Goal: Transaction & Acquisition: Purchase product/service

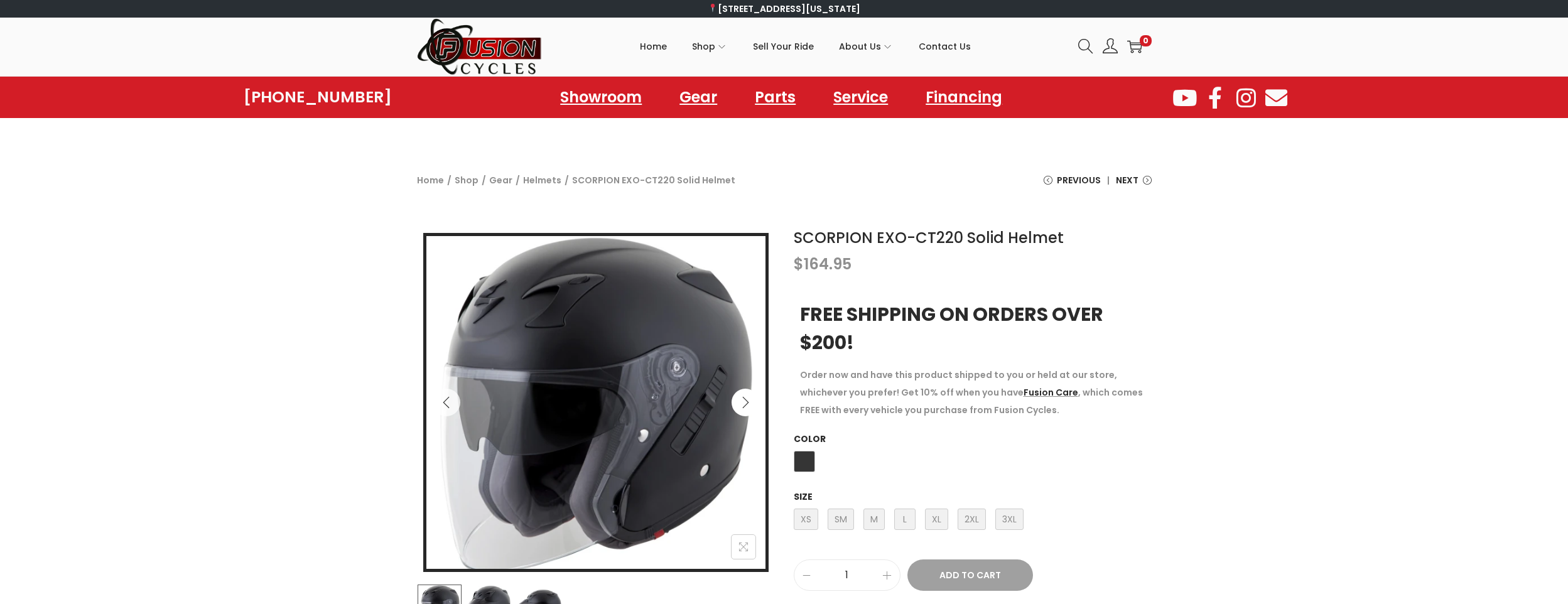
click at [749, 395] on button "Next" at bounding box center [745, 402] width 28 height 28
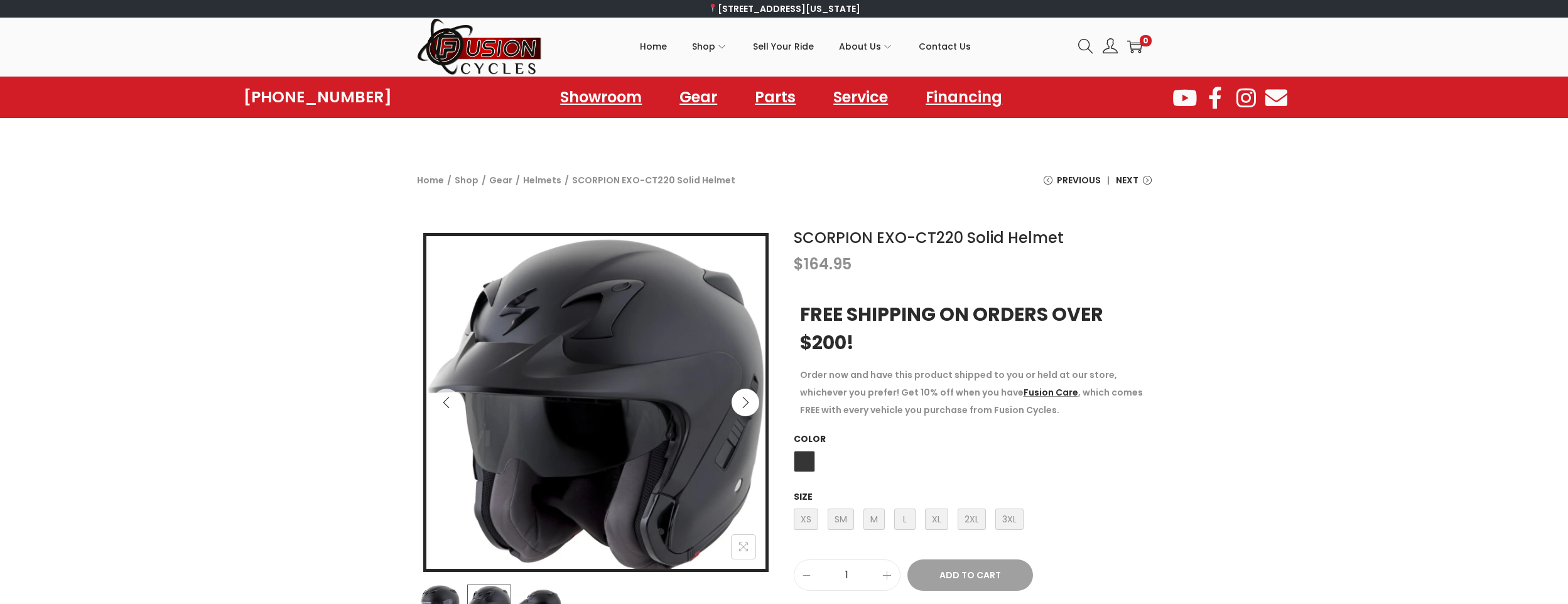
click at [749, 395] on button "Next" at bounding box center [745, 402] width 28 height 28
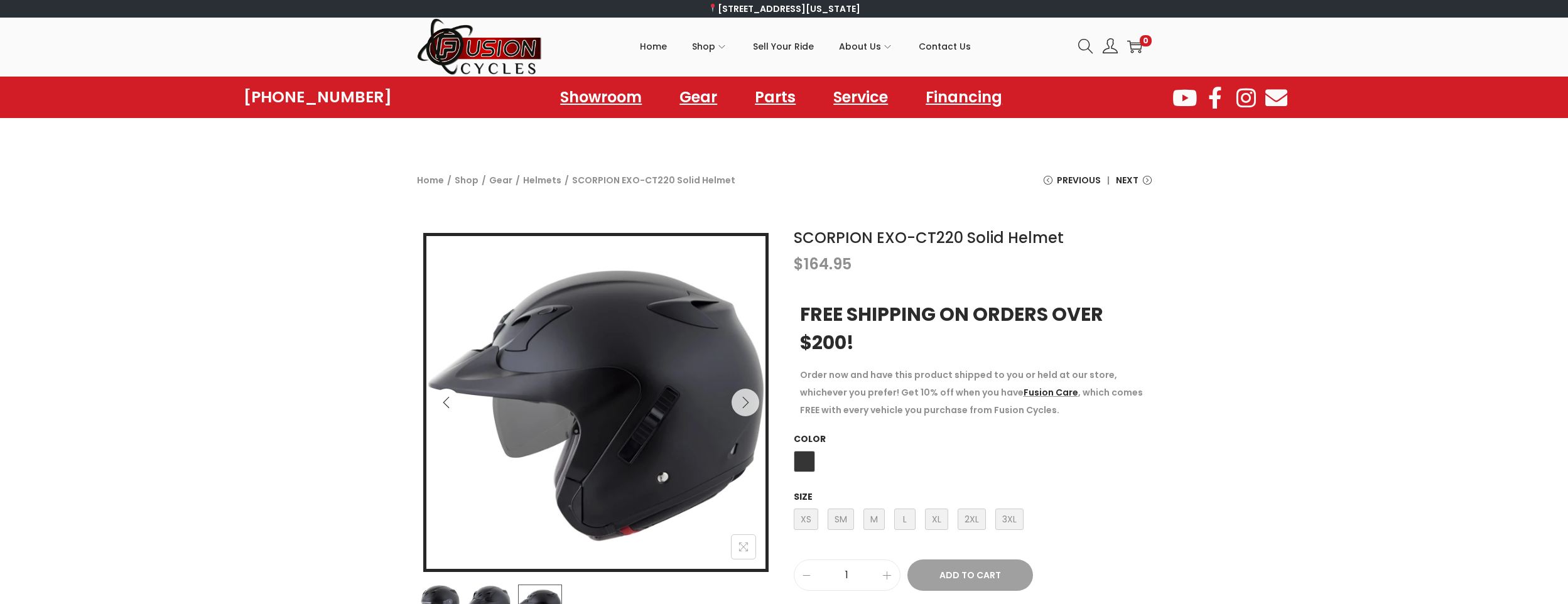
click at [451, 396] on icon "Previous" at bounding box center [446, 402] width 13 height 13
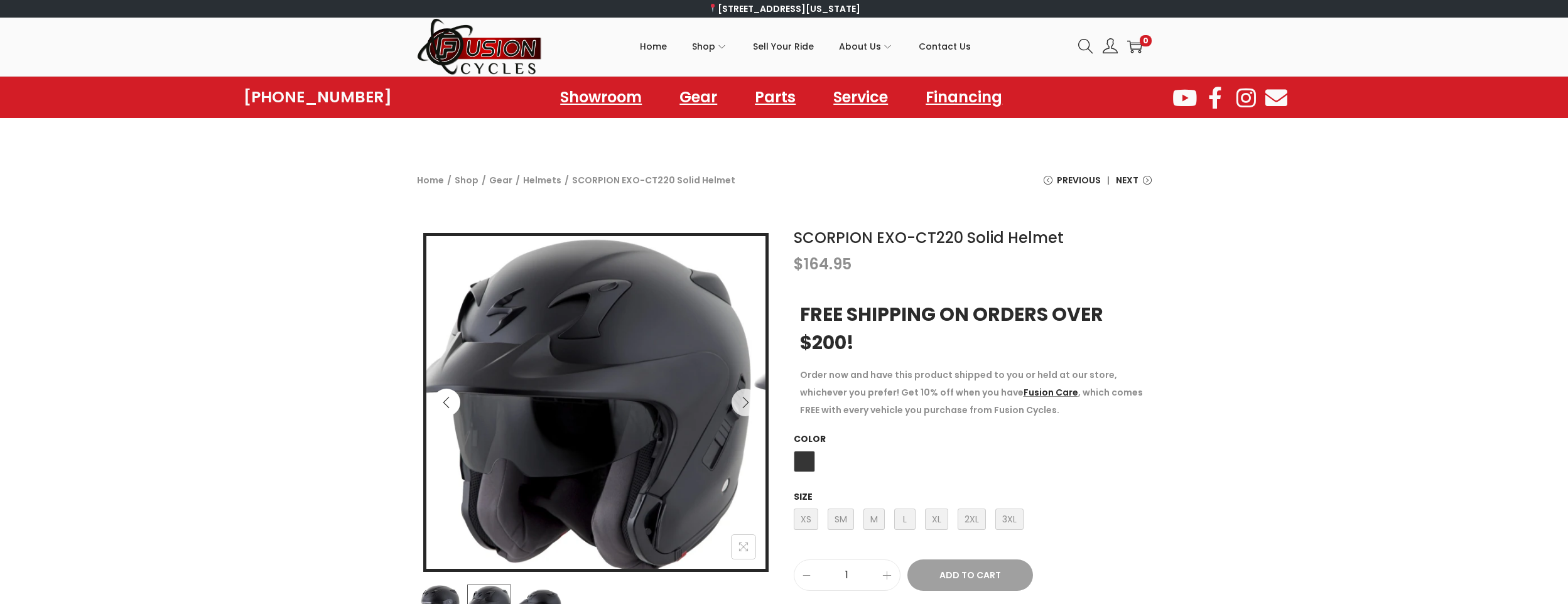
click at [451, 396] on icon "Previous" at bounding box center [446, 402] width 13 height 13
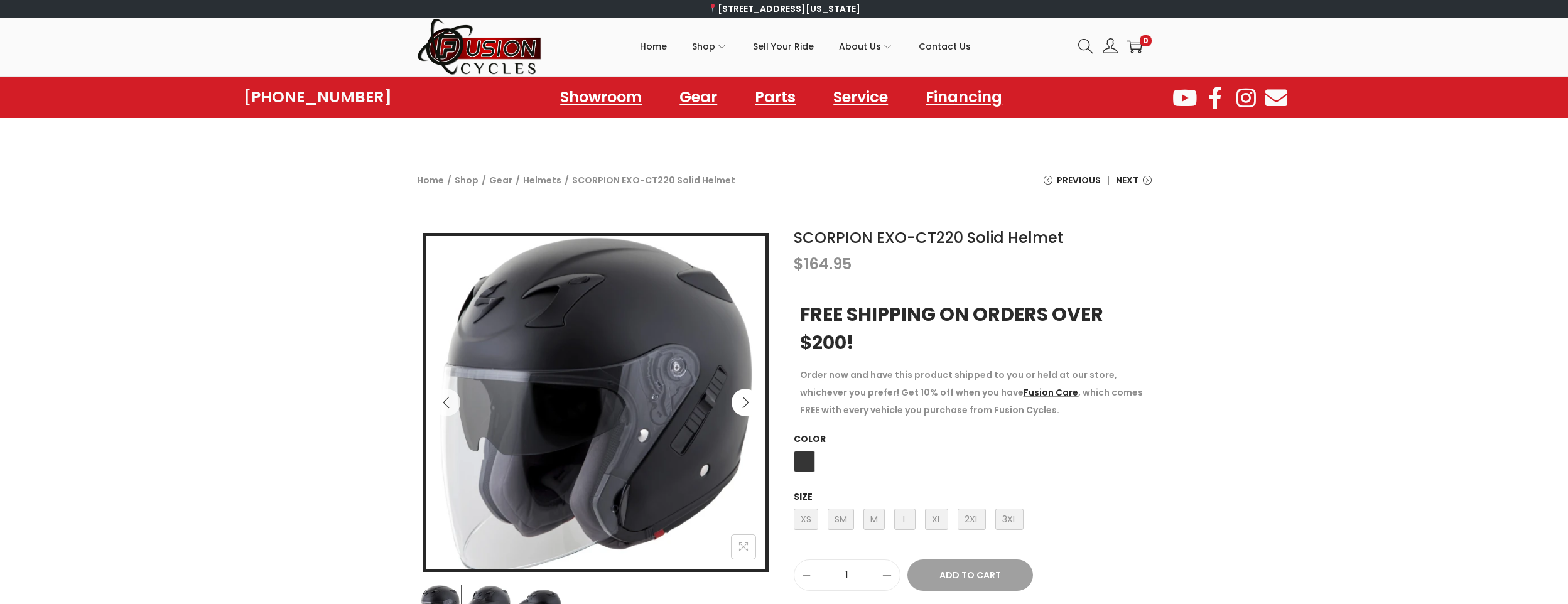
click at [752, 402] on button "Next" at bounding box center [745, 402] width 28 height 28
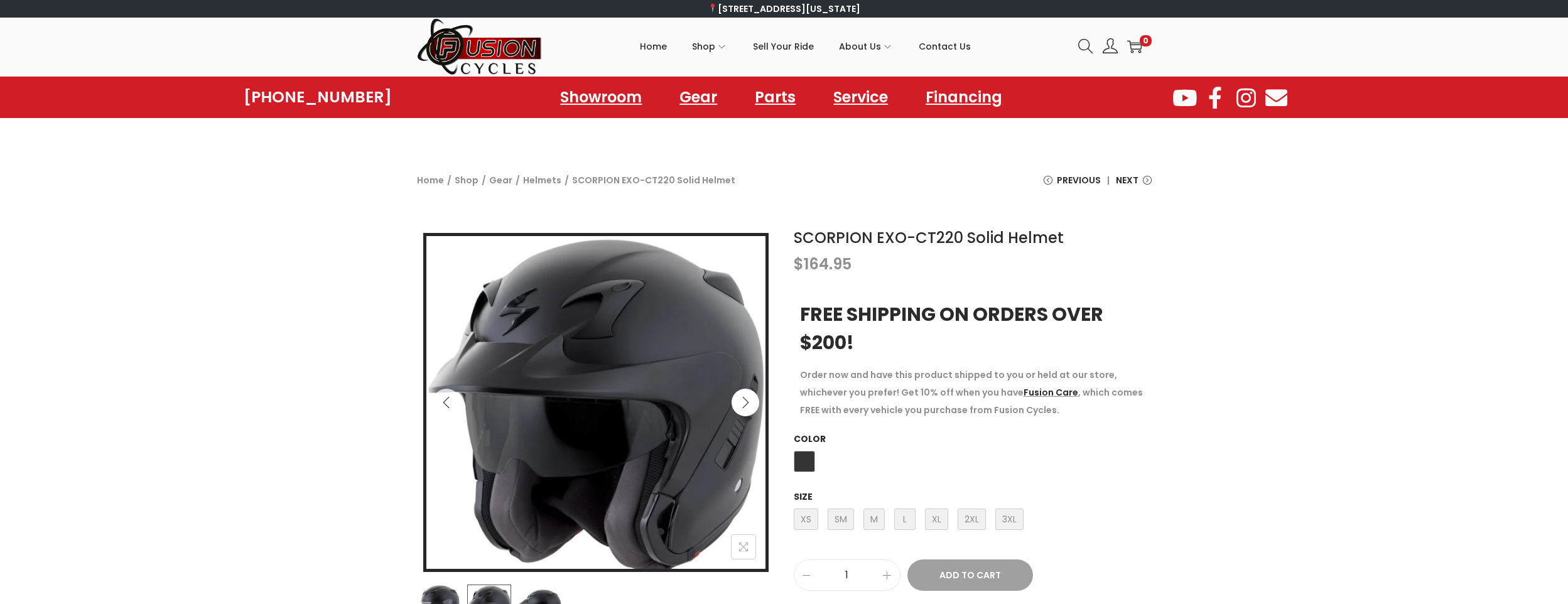
click at [752, 402] on button "Next" at bounding box center [745, 402] width 28 height 28
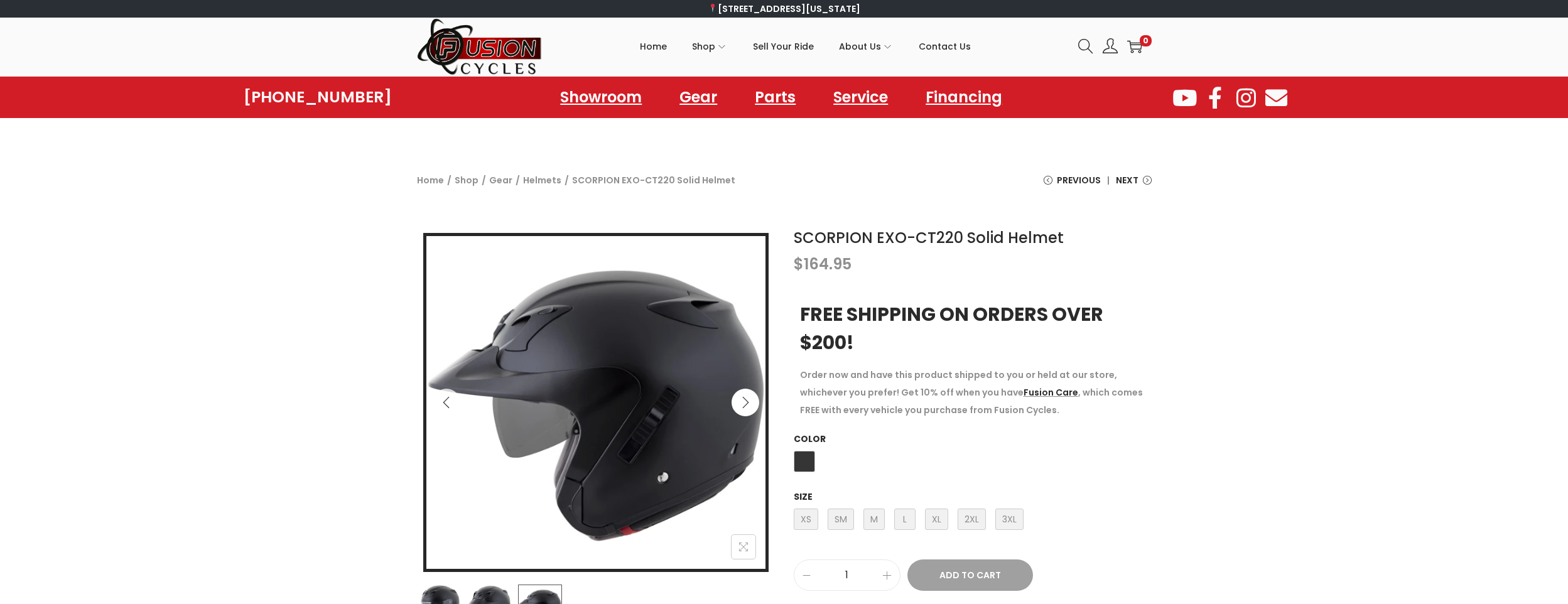
click at [752, 402] on button "Next" at bounding box center [745, 402] width 28 height 28
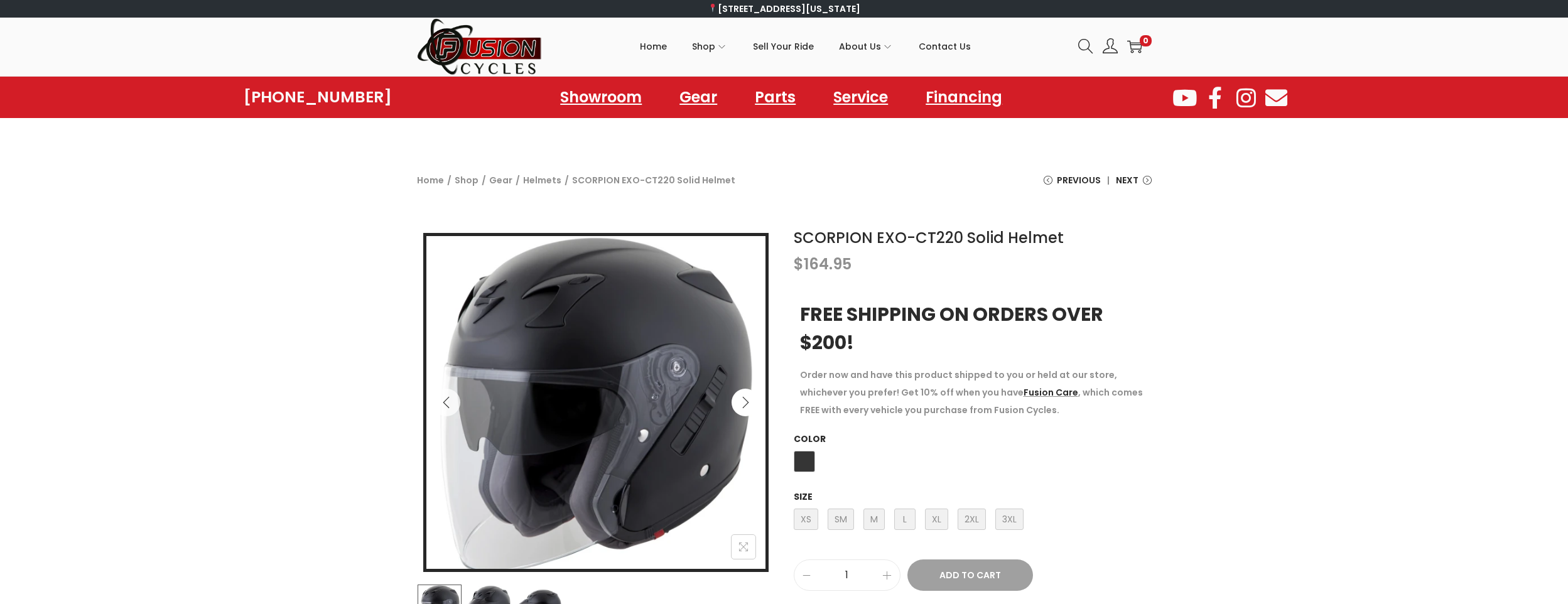
click at [752, 402] on button "Next" at bounding box center [745, 402] width 28 height 28
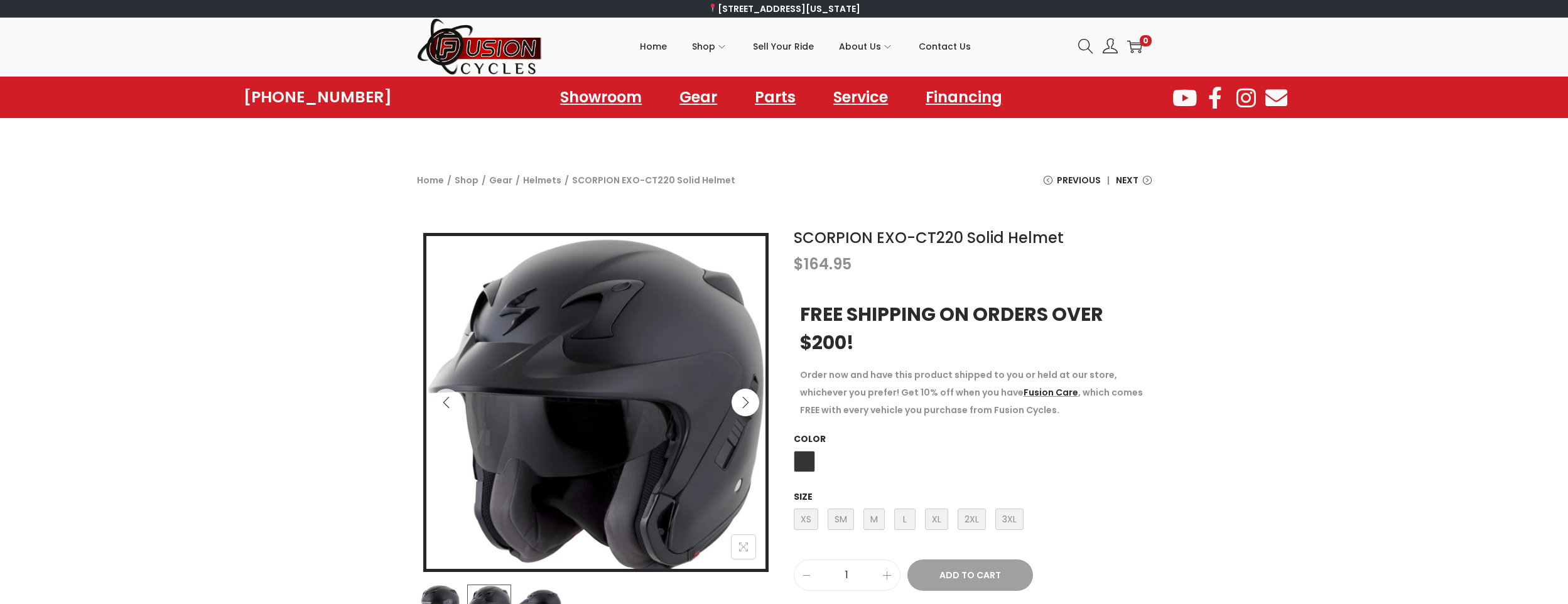
click at [752, 402] on button "Next" at bounding box center [745, 402] width 28 height 28
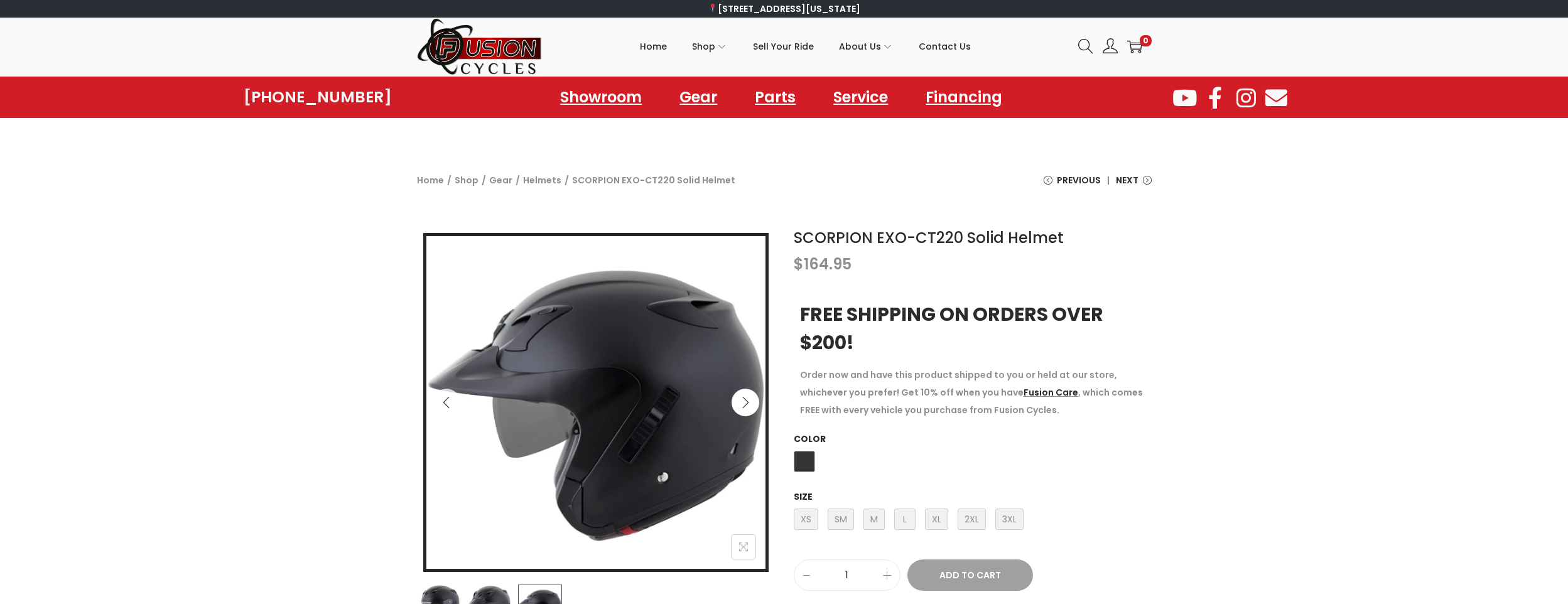
click at [752, 402] on button "Next" at bounding box center [745, 402] width 28 height 28
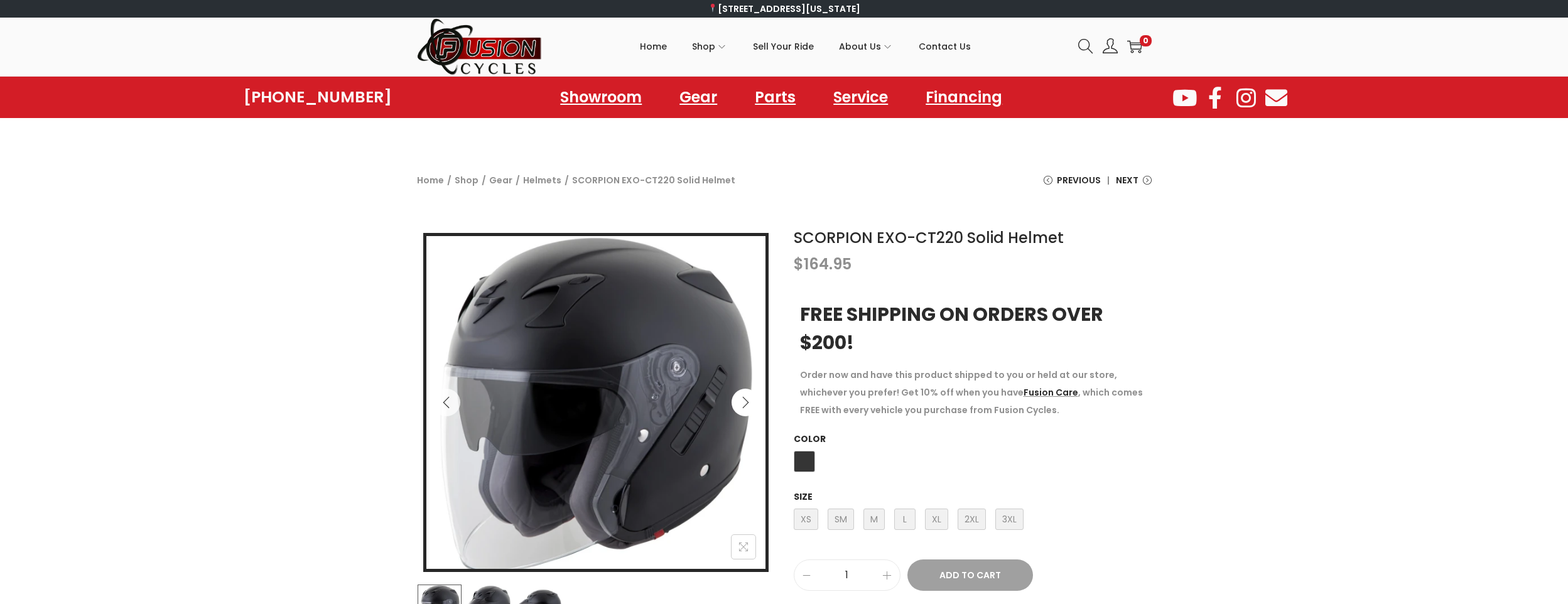
click at [752, 402] on button "Next" at bounding box center [745, 402] width 28 height 28
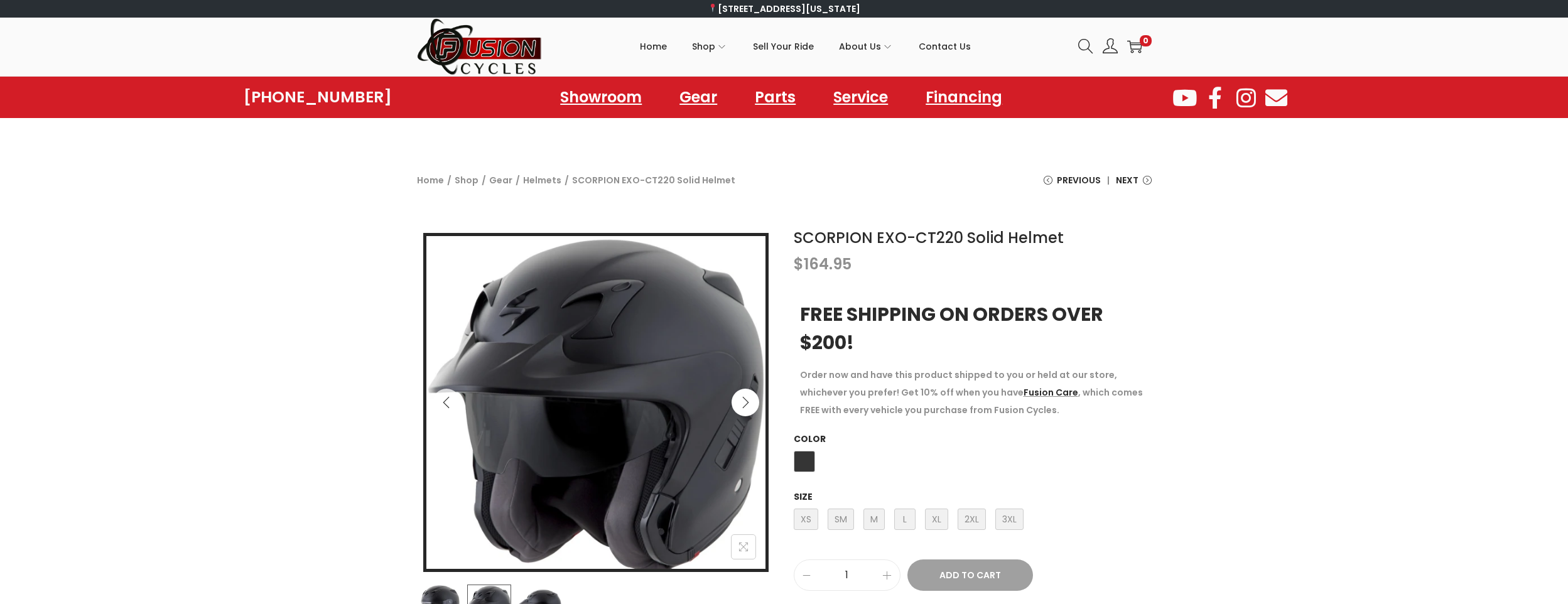
click at [752, 402] on button "Next" at bounding box center [745, 402] width 28 height 28
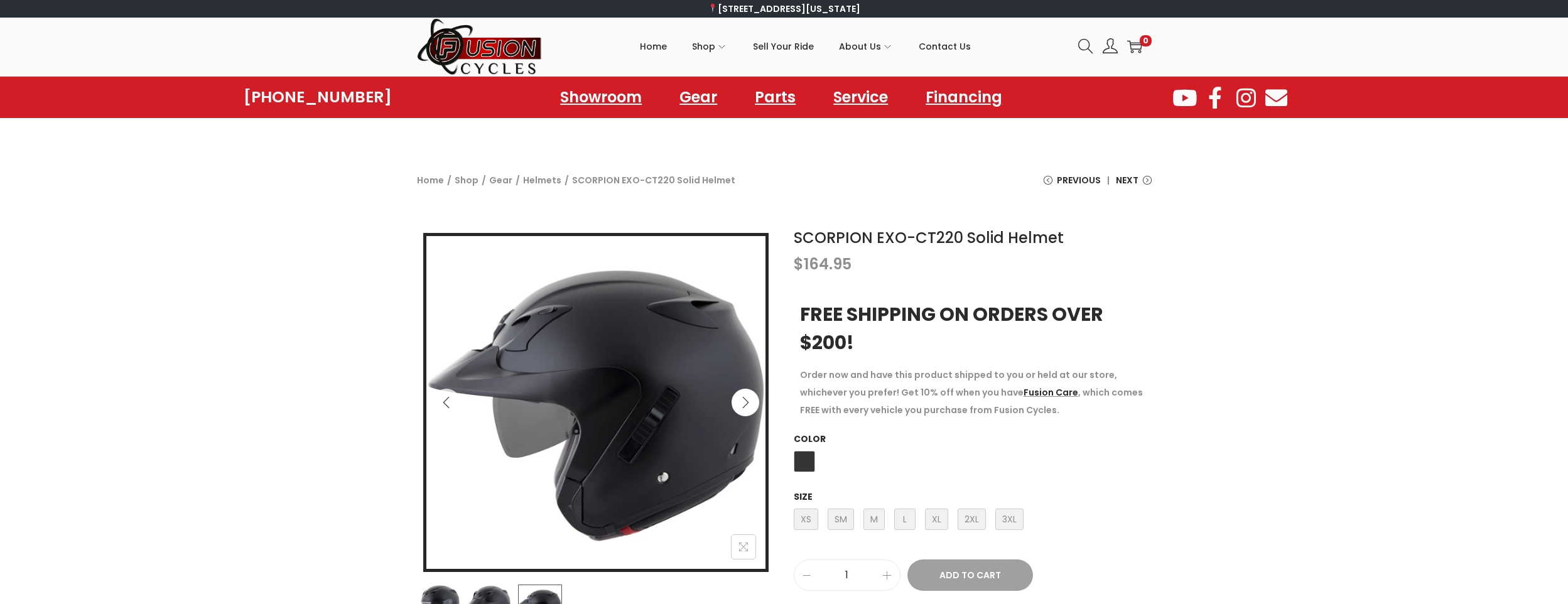
click at [741, 403] on icon "Next" at bounding box center [745, 402] width 13 height 13
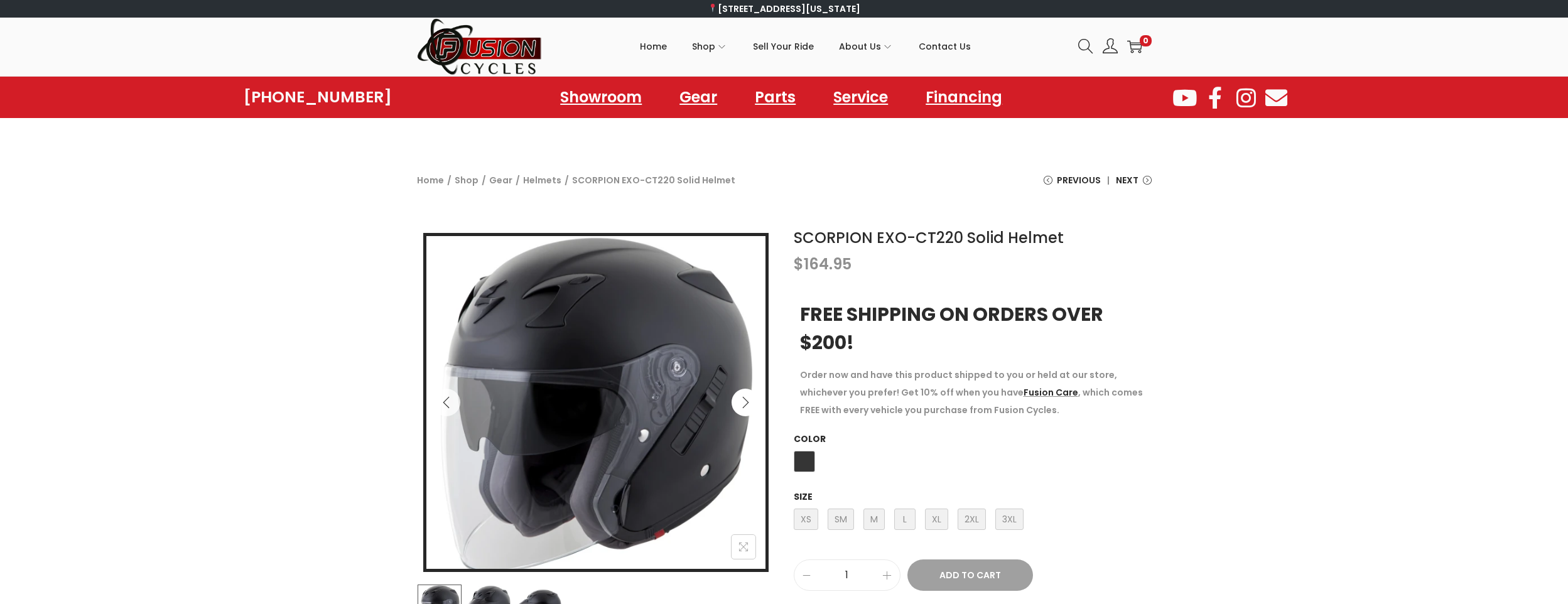
click at [741, 403] on icon "Next" at bounding box center [745, 402] width 13 height 13
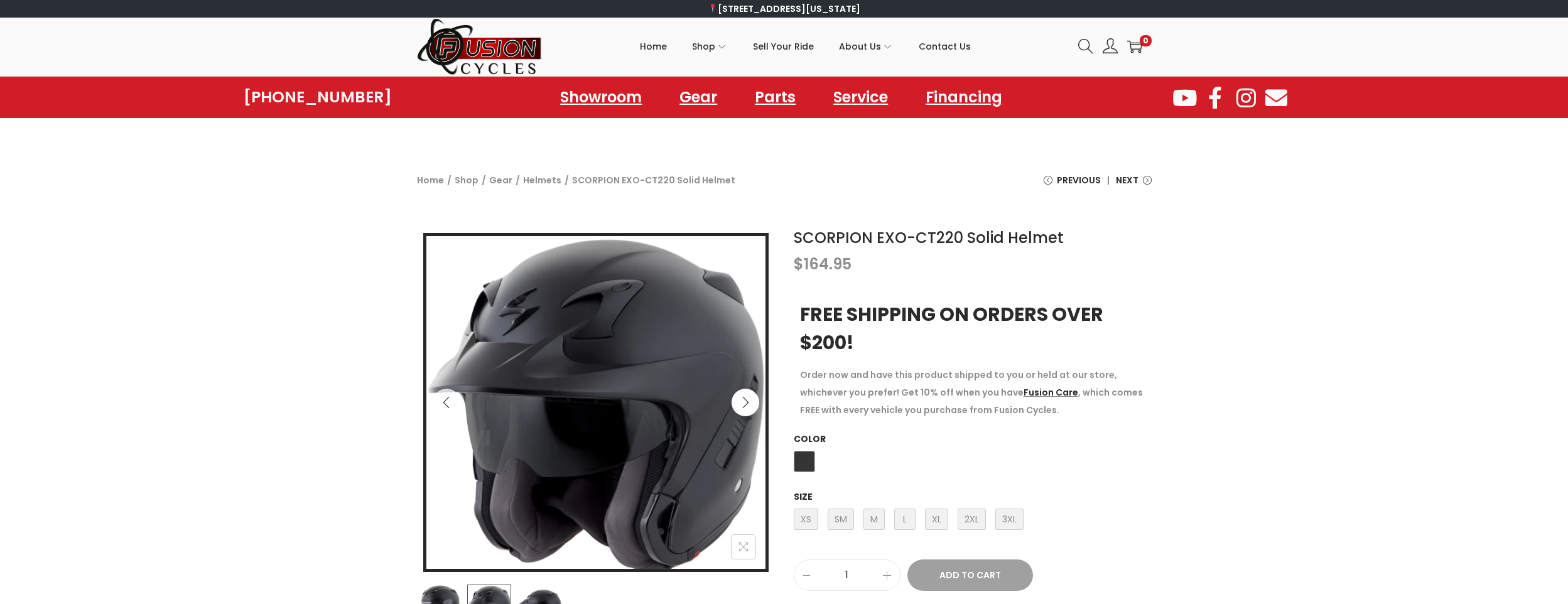
click at [741, 403] on icon "Next" at bounding box center [745, 402] width 13 height 13
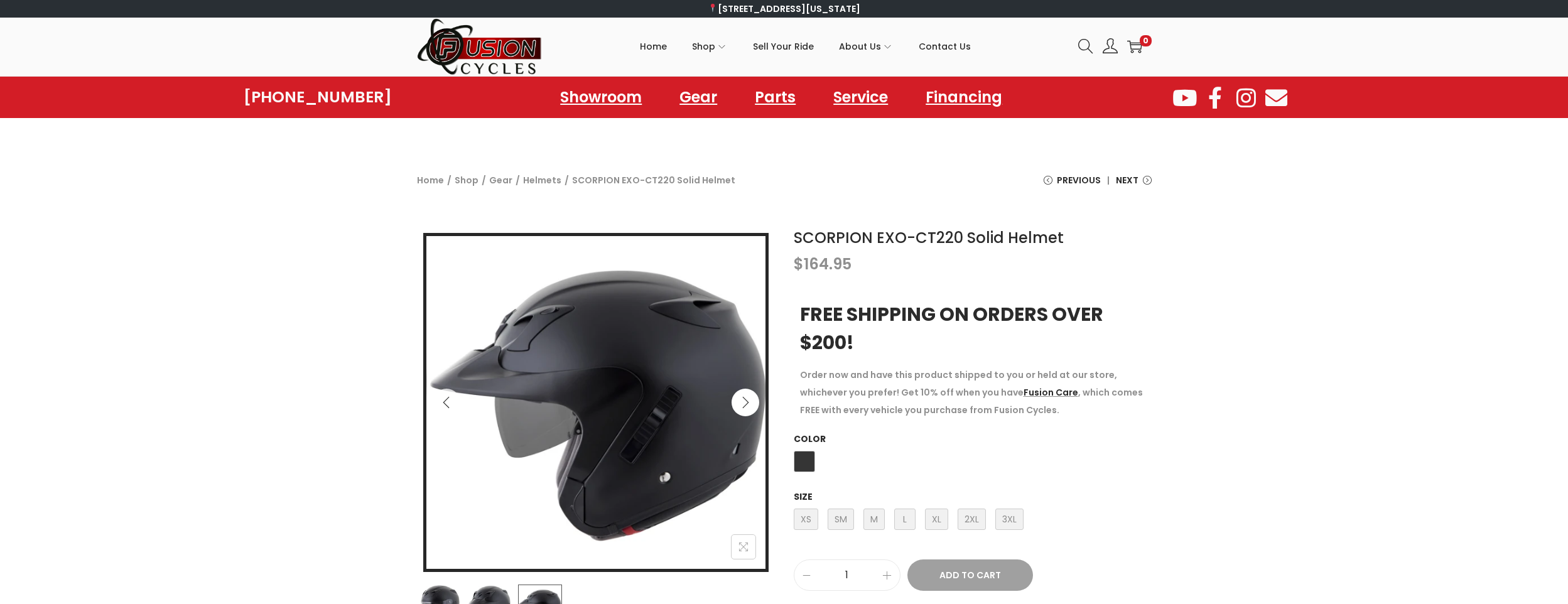
click at [741, 403] on icon "Next" at bounding box center [745, 402] width 13 height 13
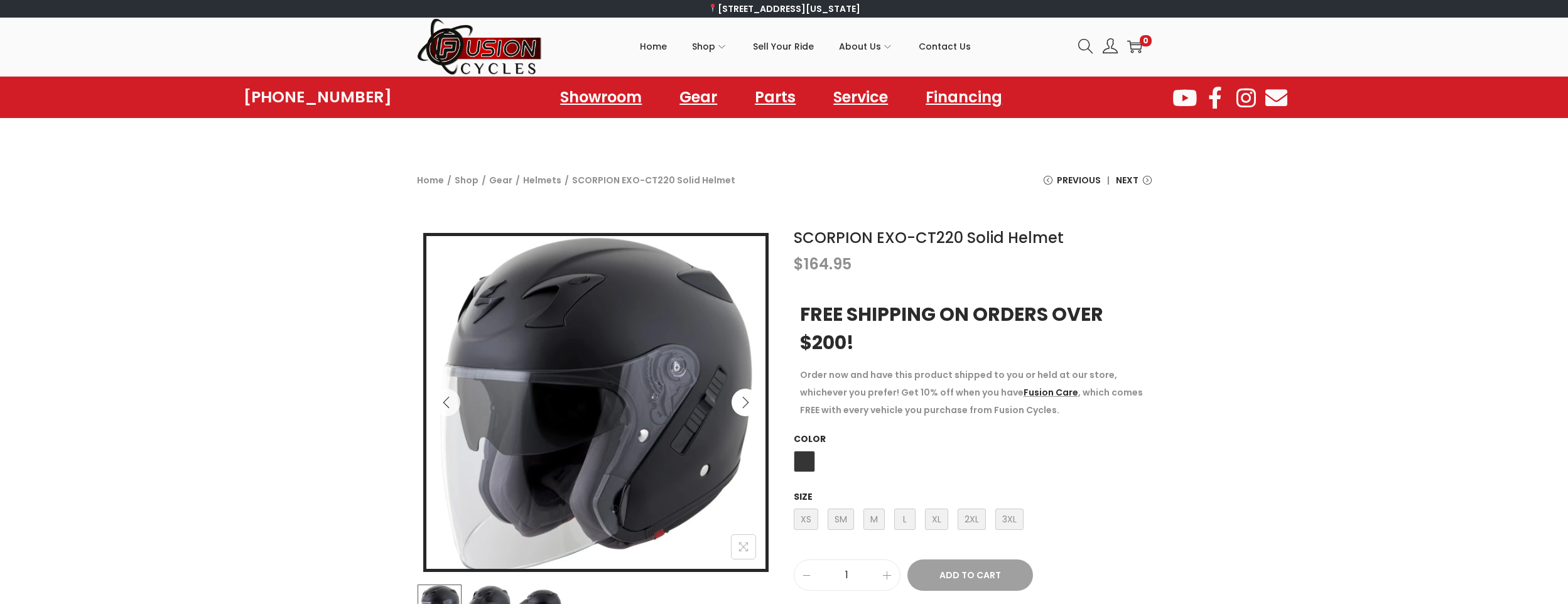
click at [741, 403] on icon "Next" at bounding box center [745, 402] width 13 height 13
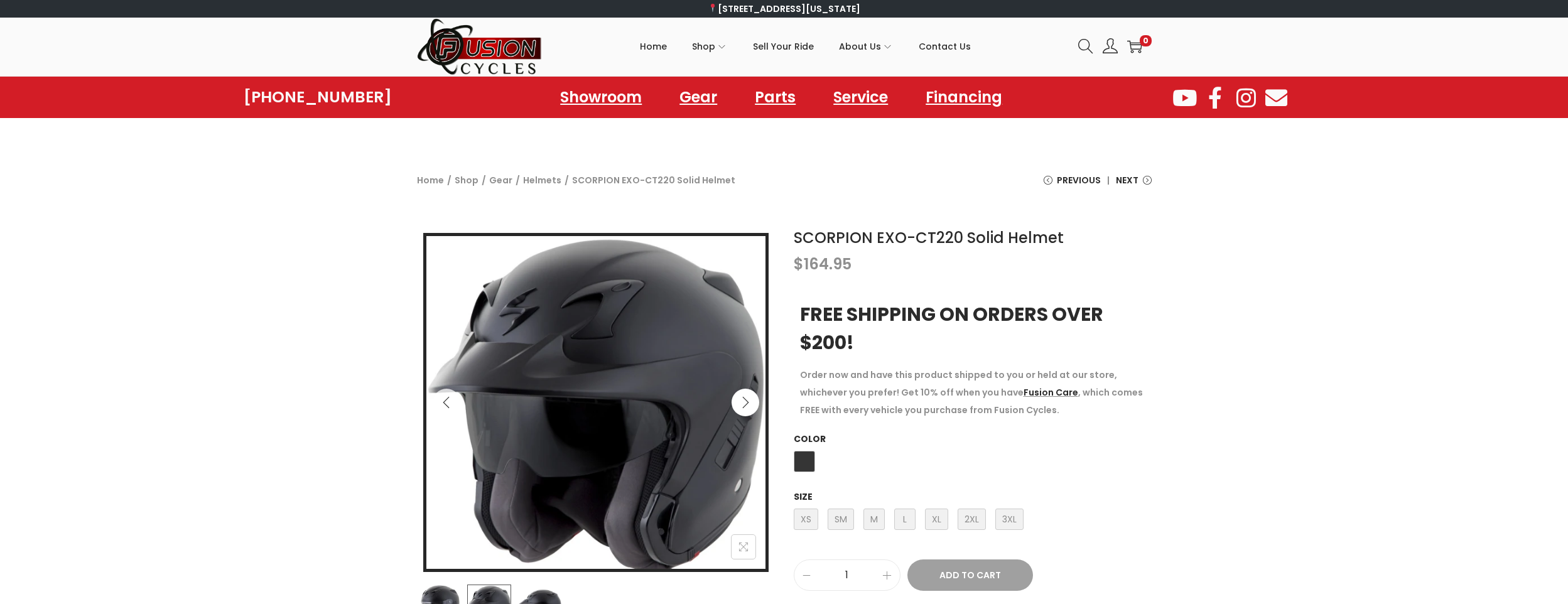
click at [741, 403] on icon "Next" at bounding box center [745, 402] width 13 height 13
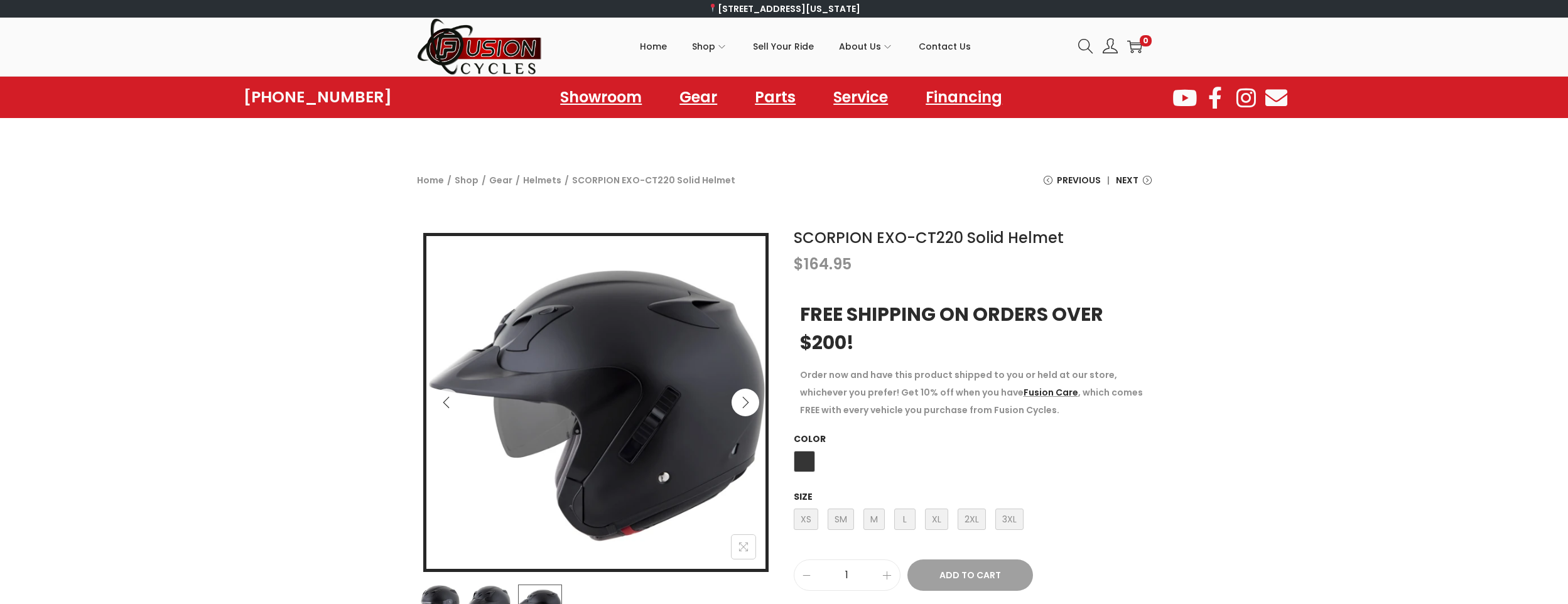
click at [741, 403] on icon "Next" at bounding box center [745, 402] width 13 height 13
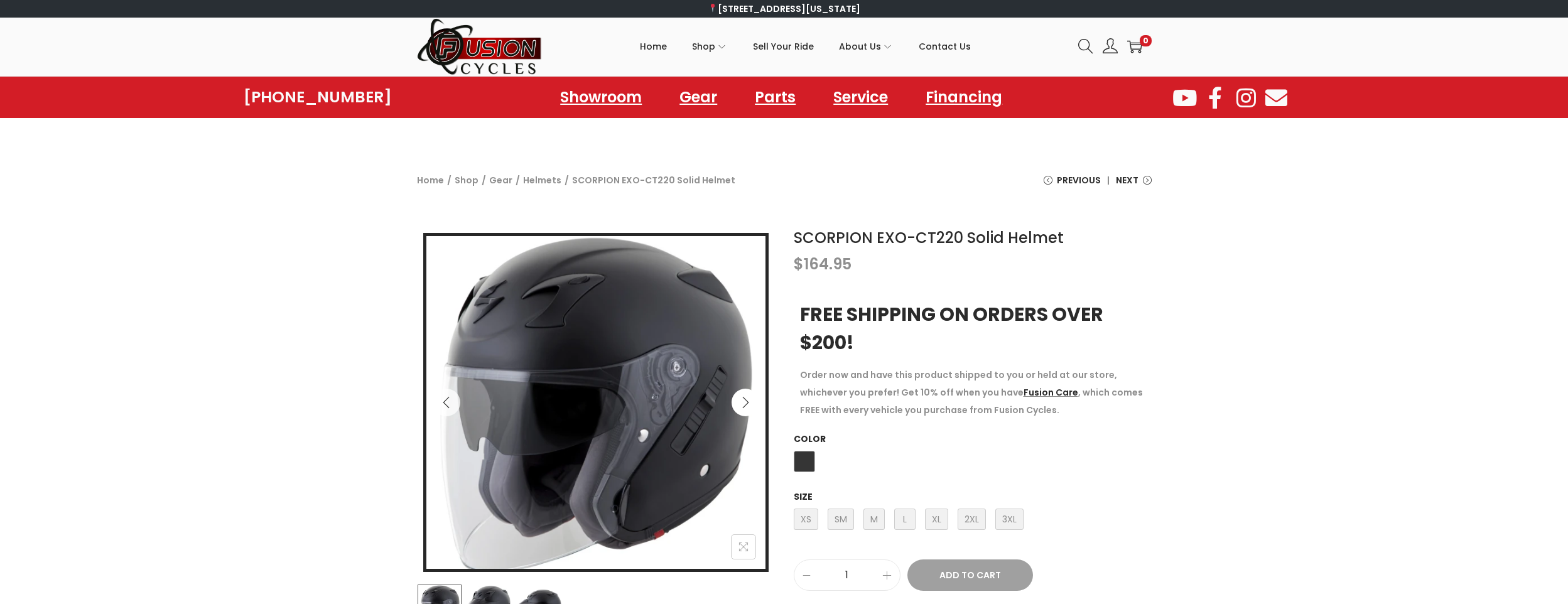
click at [741, 403] on icon "Next" at bounding box center [745, 402] width 13 height 13
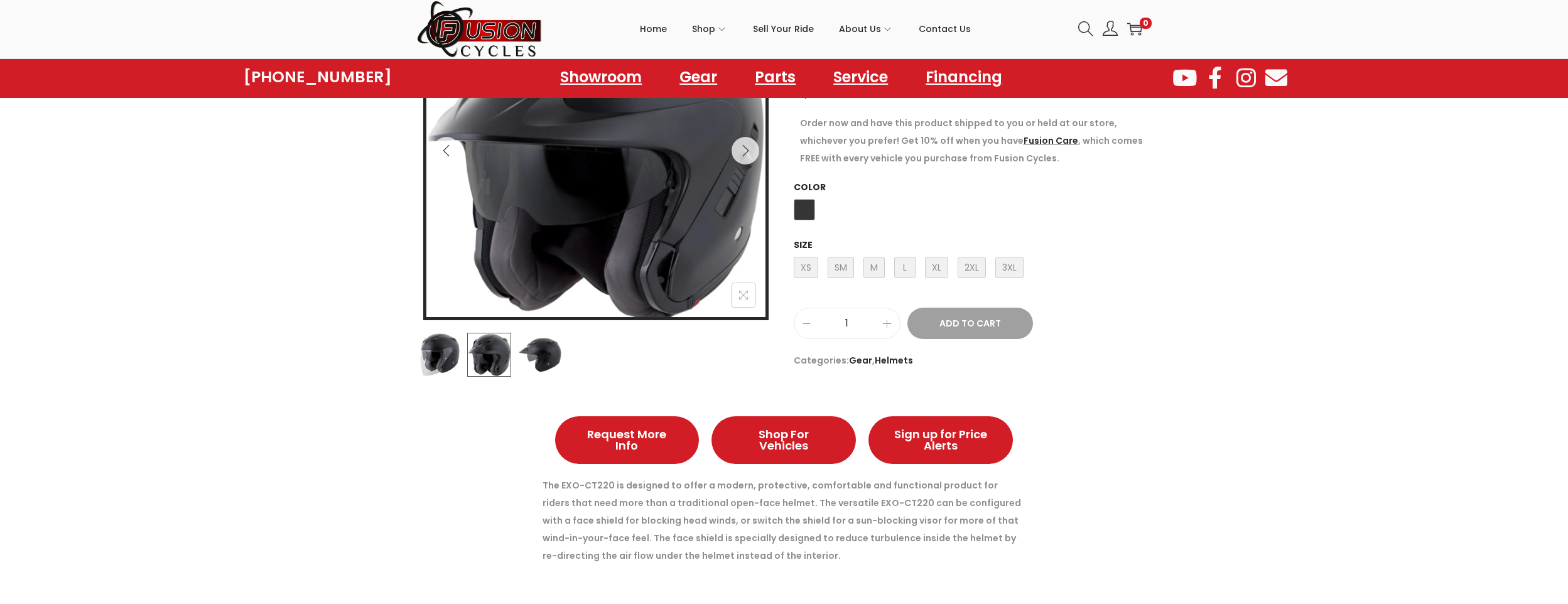
scroll to position [251, 0]
click at [903, 270] on span "L Large" at bounding box center [904, 268] width 22 height 22
